Goal: Information Seeking & Learning: Find specific page/section

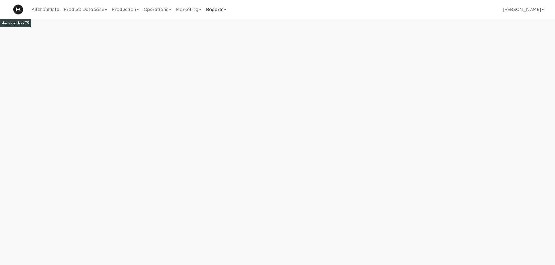
click at [217, 11] on link "Reports" at bounding box center [215, 9] width 25 height 19
click at [218, 57] on link "Invoices" at bounding box center [226, 56] width 47 height 10
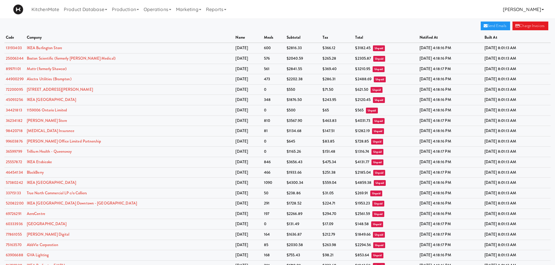
scroll to position [465, 0]
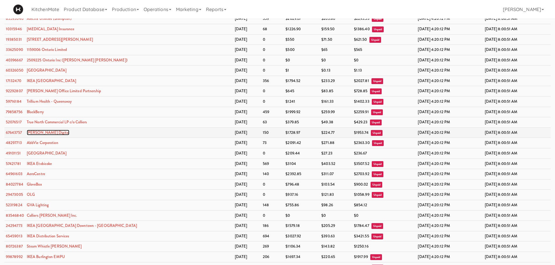
click at [59, 133] on link "William Thomas Digital" at bounding box center [48, 133] width 43 height 6
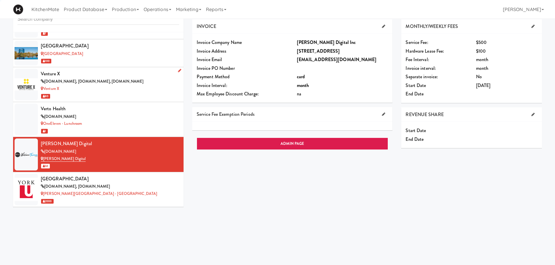
scroll to position [3770, 0]
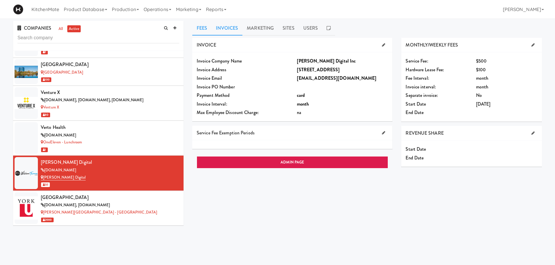
click at [231, 30] on link "Invoices" at bounding box center [226, 28] width 31 height 15
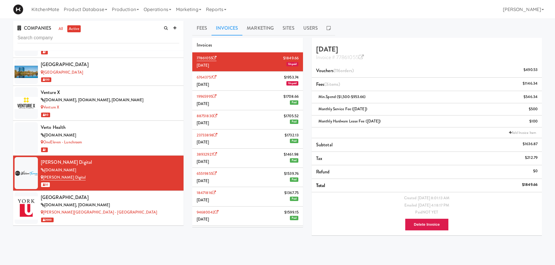
click at [242, 84] on li "67643757 $1953.74 June 2025 Unpaid" at bounding box center [247, 81] width 111 height 19
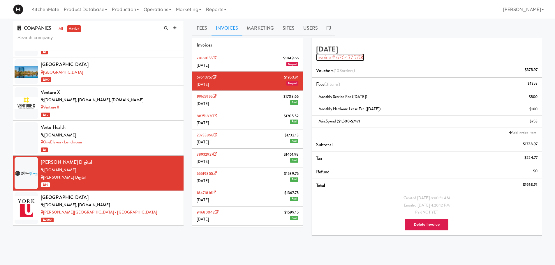
click at [362, 56] on icon at bounding box center [361, 57] width 5 height 5
click at [344, 58] on link "Invoice # 67643757" at bounding box center [340, 58] width 48 height 8
click at [329, 29] on icon at bounding box center [328, 28] width 4 height 5
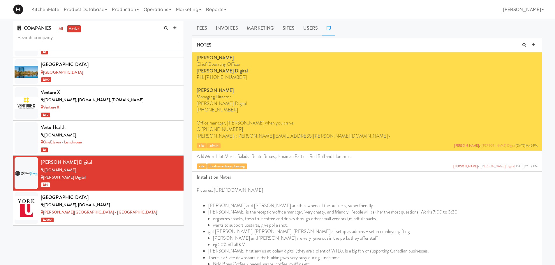
click at [330, 30] on link at bounding box center [328, 28] width 13 height 15
click at [326, 27] on icon at bounding box center [328, 28] width 4 height 5
click at [203, 30] on link "Fees" at bounding box center [201, 28] width 19 height 15
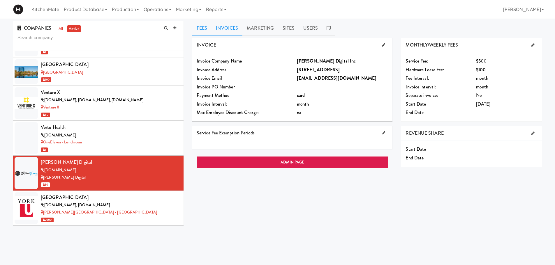
click at [228, 30] on link "Invoices" at bounding box center [226, 28] width 31 height 15
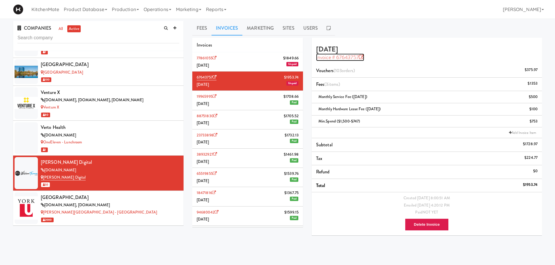
click at [350, 56] on link "Invoice # 67643757" at bounding box center [340, 58] width 48 height 8
click at [220, 9] on link "Reports" at bounding box center [215, 9] width 25 height 19
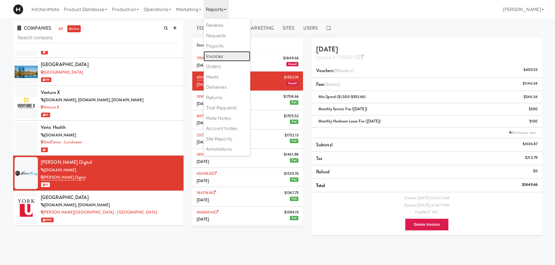
click at [223, 56] on link "Invoices" at bounding box center [226, 56] width 47 height 10
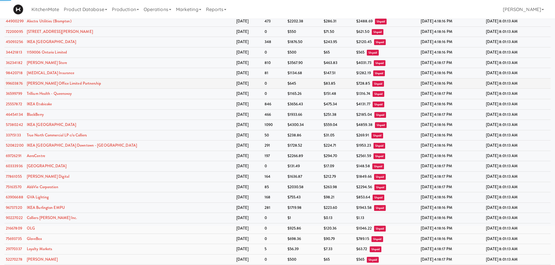
scroll to position [87, 0]
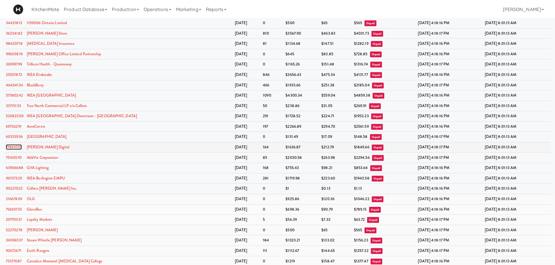
click at [11, 148] on link "77861055" at bounding box center [14, 147] width 16 height 6
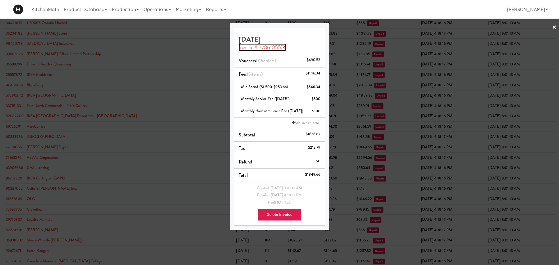
click at [268, 49] on link "Invoice # 77861055" at bounding box center [263, 48] width 48 height 8
click at [367, 36] on div at bounding box center [279, 132] width 559 height 265
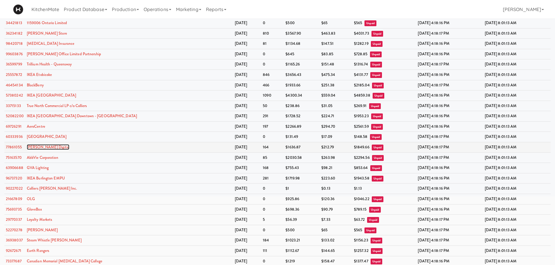
click at [47, 146] on link "William Thomas Digital" at bounding box center [48, 147] width 43 height 6
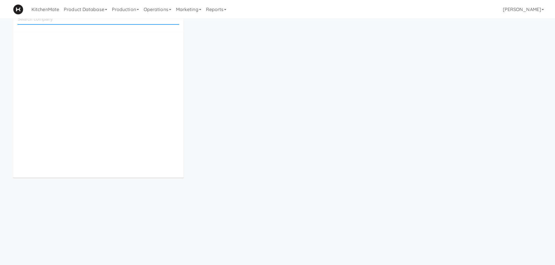
scroll to position [19, 0]
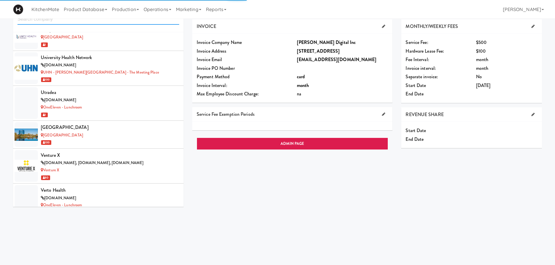
scroll to position [3770, 0]
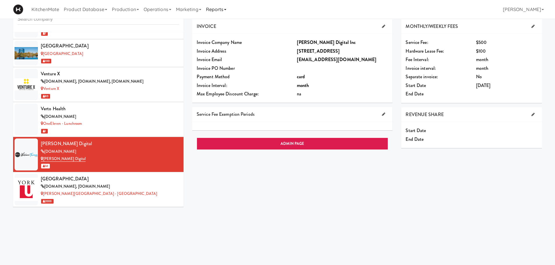
click at [221, 10] on link "Reports" at bounding box center [215, 9] width 25 height 19
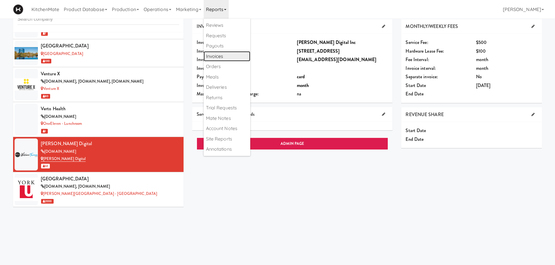
click at [227, 57] on link "Invoices" at bounding box center [226, 56] width 47 height 10
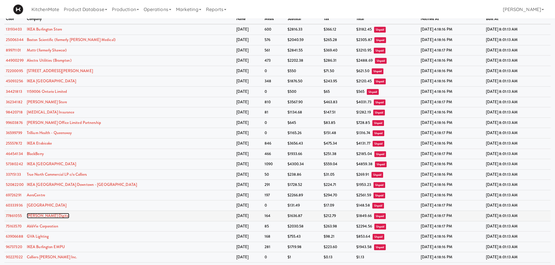
click at [47, 216] on link "William Thomas Digital" at bounding box center [48, 216] width 43 height 6
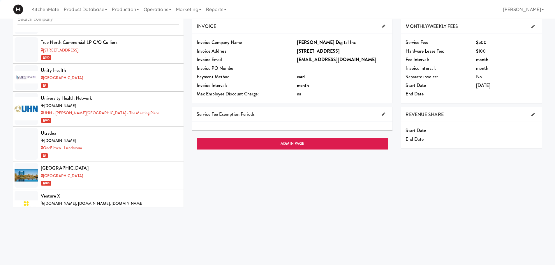
scroll to position [3770, 0]
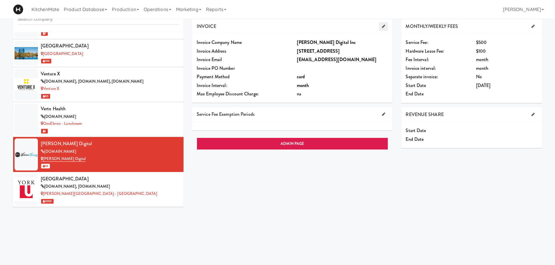
click at [385, 26] on icon at bounding box center [383, 26] width 3 height 4
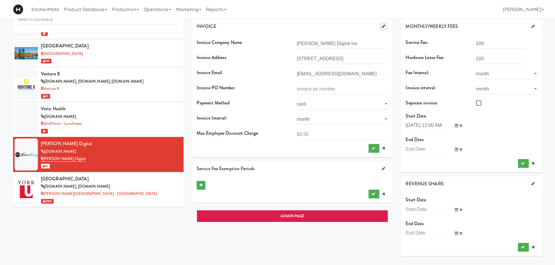
click at [385, 26] on icon at bounding box center [383, 26] width 3 height 4
click at [367, 13] on div "KitchenMate Product Database Ingredients Ingredient Types Suppliers Recipes Rec…" at bounding box center [277, 9] width 528 height 19
click at [218, 11] on link "Reports" at bounding box center [215, 9] width 25 height 19
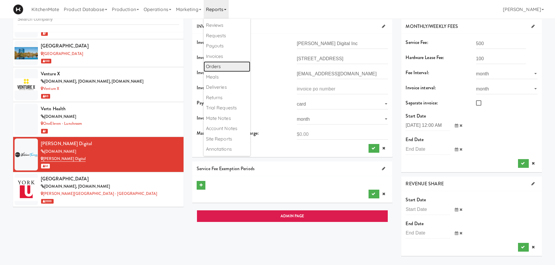
click at [226, 64] on link "Orders" at bounding box center [226, 66] width 47 height 10
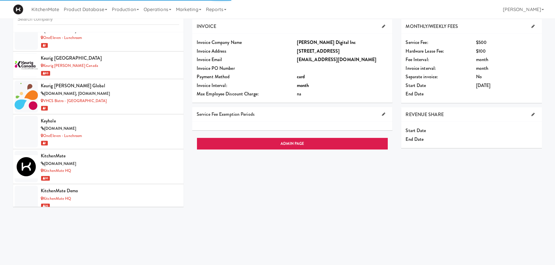
scroll to position [3770, 0]
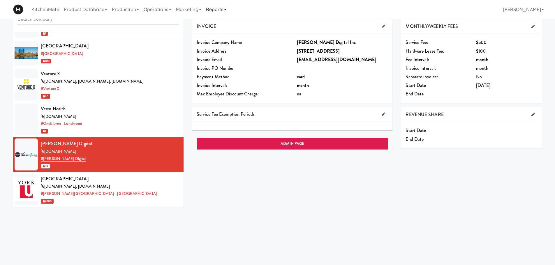
click at [220, 10] on link "Reports" at bounding box center [215, 9] width 25 height 19
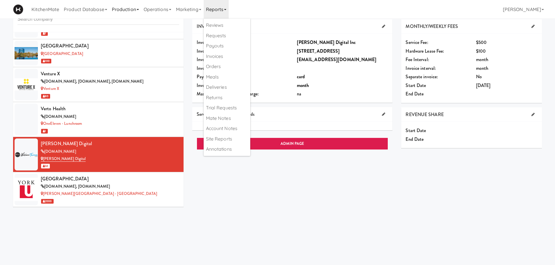
click at [123, 7] on link "Production" at bounding box center [125, 9] width 32 height 19
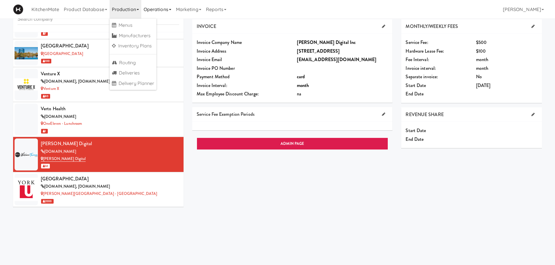
click at [153, 9] on link "Operations" at bounding box center [157, 9] width 32 height 19
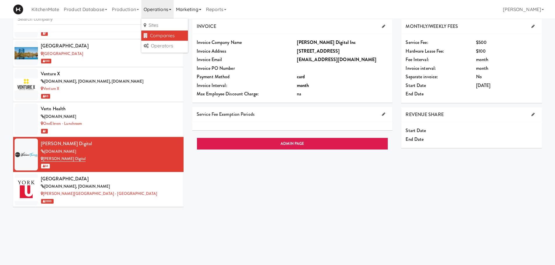
click at [188, 8] on link "Marketing" at bounding box center [189, 9] width 30 height 19
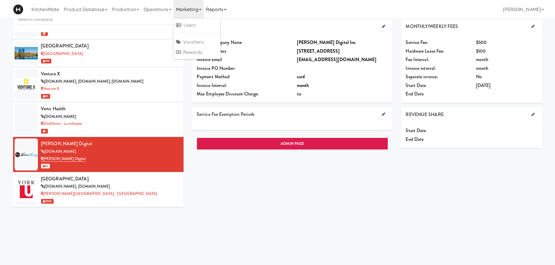
click at [221, 13] on link "Reports" at bounding box center [215, 9] width 25 height 19
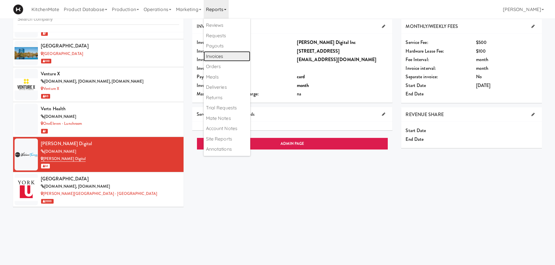
click at [230, 55] on link "Invoices" at bounding box center [226, 56] width 47 height 10
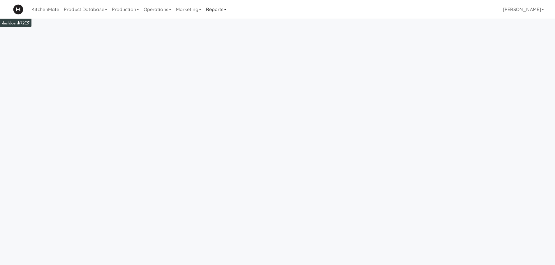
click at [221, 10] on link "Reports" at bounding box center [215, 9] width 25 height 19
click at [220, 55] on link "Invoices" at bounding box center [226, 56] width 47 height 10
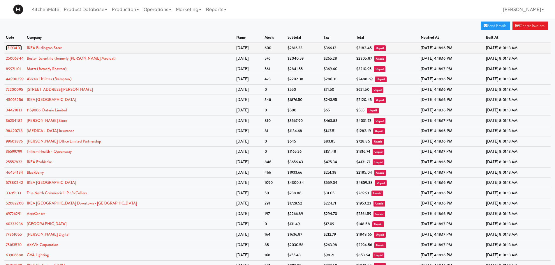
click at [12, 48] on link "13193403" at bounding box center [14, 48] width 16 height 6
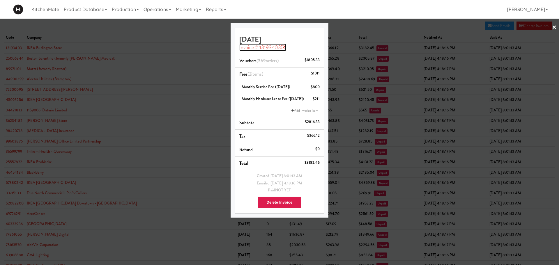
click at [282, 46] on icon at bounding box center [283, 47] width 5 height 5
click at [164, 29] on div at bounding box center [279, 132] width 559 height 265
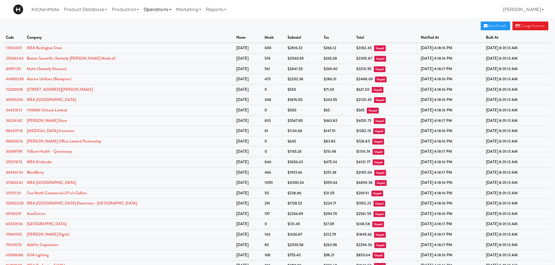
click at [168, 10] on link "Operations" at bounding box center [157, 9] width 32 height 19
click at [165, 35] on link "Companies" at bounding box center [164, 36] width 47 height 10
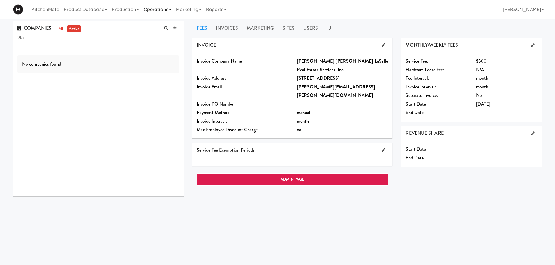
click at [162, 11] on link "Operations" at bounding box center [157, 9] width 32 height 19
click at [168, 37] on link "Companies" at bounding box center [164, 36] width 47 height 10
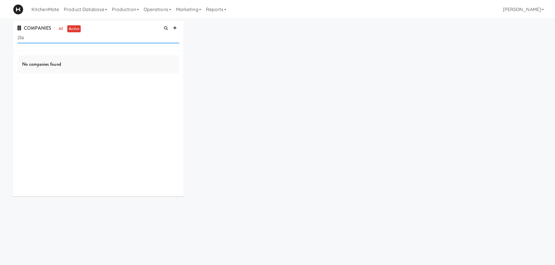
click at [54, 38] on input "2la" at bounding box center [98, 38] width 162 height 11
type input "2"
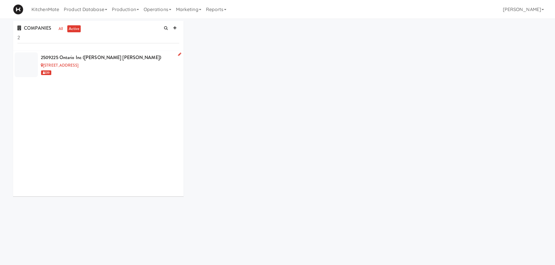
click at [85, 56] on div "2509225 Ontario Inc (Avison Young)" at bounding box center [110, 57] width 138 height 9
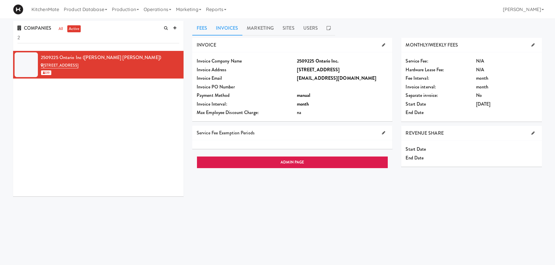
click at [222, 29] on link "Invoices" at bounding box center [226, 28] width 31 height 15
